Goal: Check status: Check status

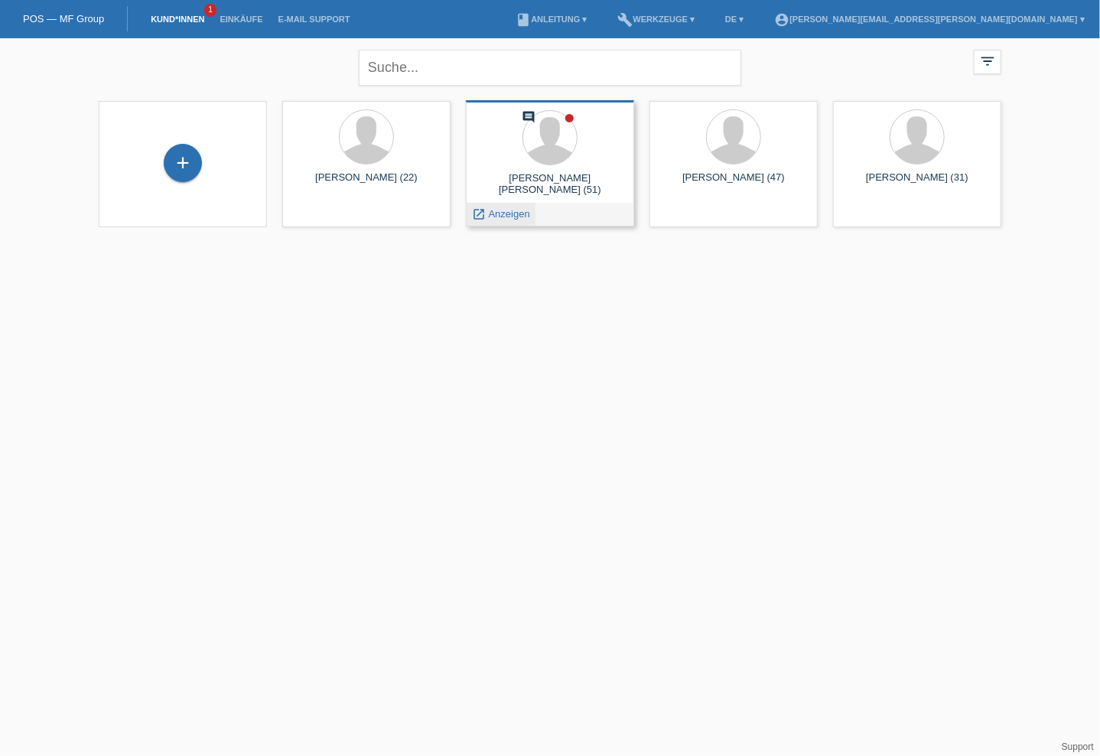
click at [514, 217] on span "Anzeigen" at bounding box center [509, 213] width 41 height 11
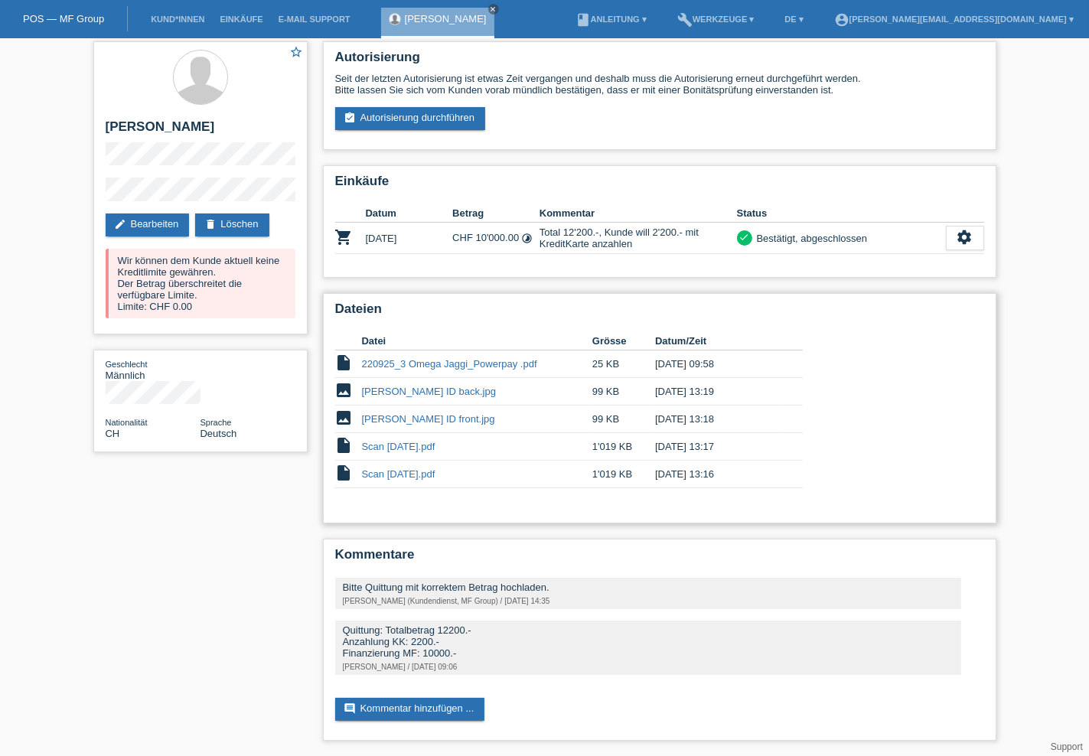
scroll to position [7, 0]
click at [965, 240] on icon "settings" at bounding box center [965, 237] width 17 height 17
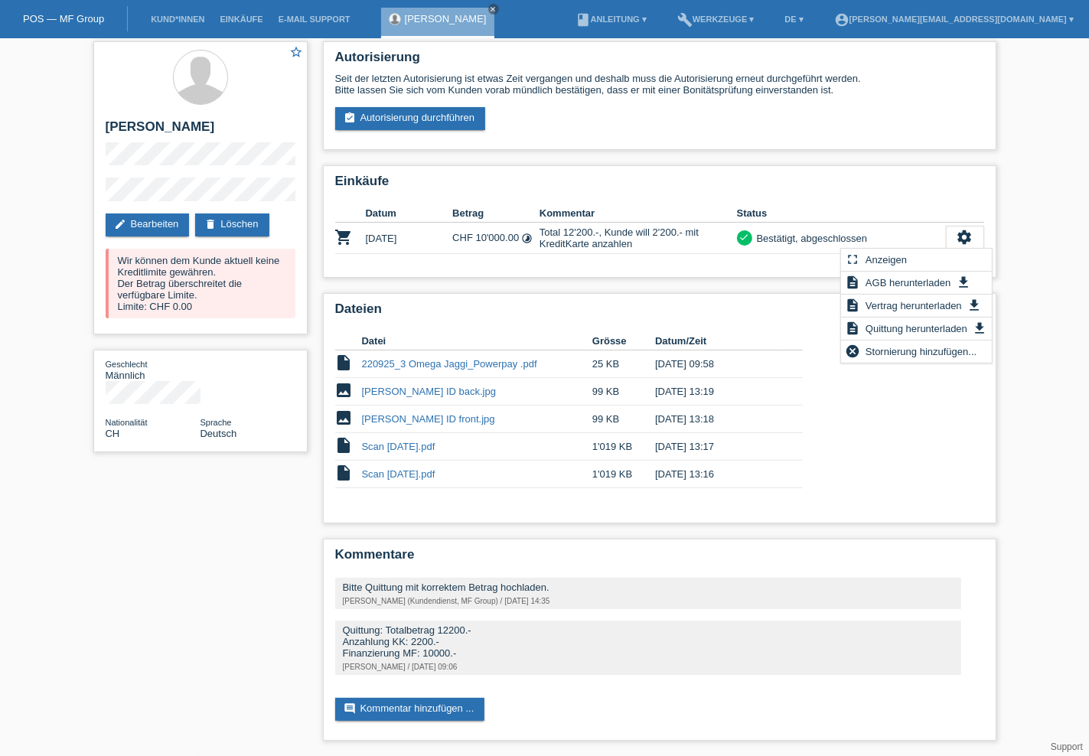
click at [1004, 165] on div "star_border [PERSON_NAME] edit Bearbeiten delete Löschen Wir können dem Kunde a…" at bounding box center [544, 395] width 1089 height 722
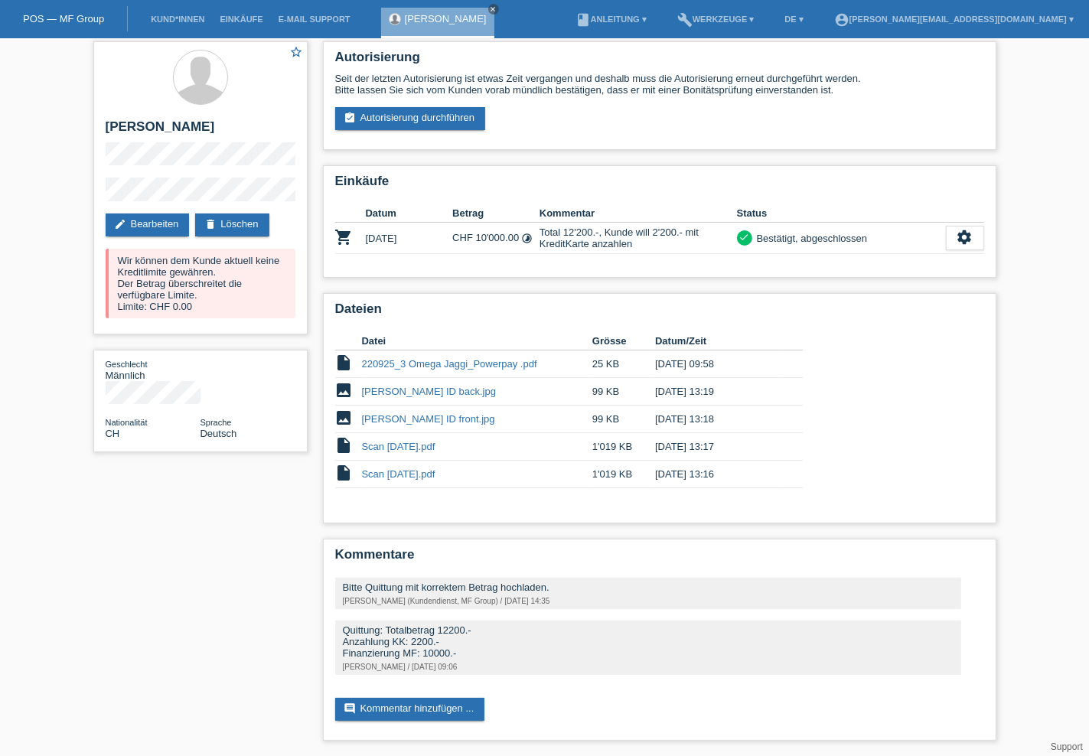
click at [979, 159] on div "Autorisierung Seit der letzten Autorisierung ist etwas Zeit vergangen und desha…" at bounding box center [659, 395] width 689 height 722
